Goal: Navigation & Orientation: Find specific page/section

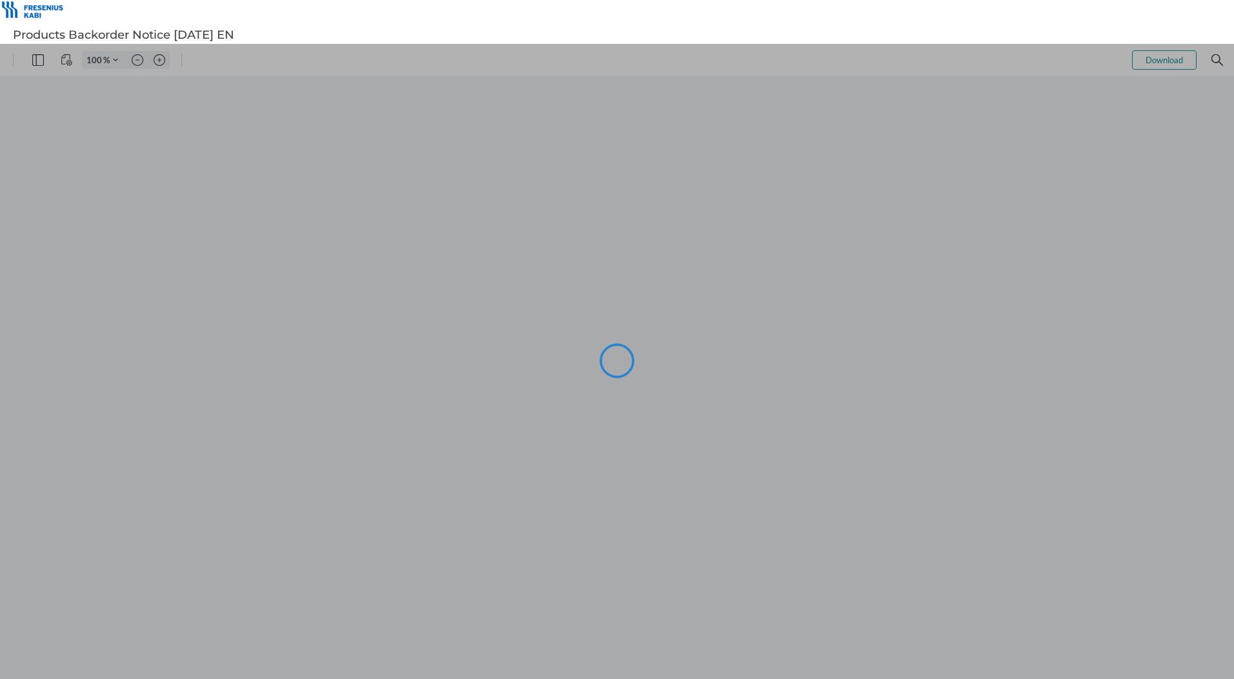
type input "117"
